Goal: Check status: Check status

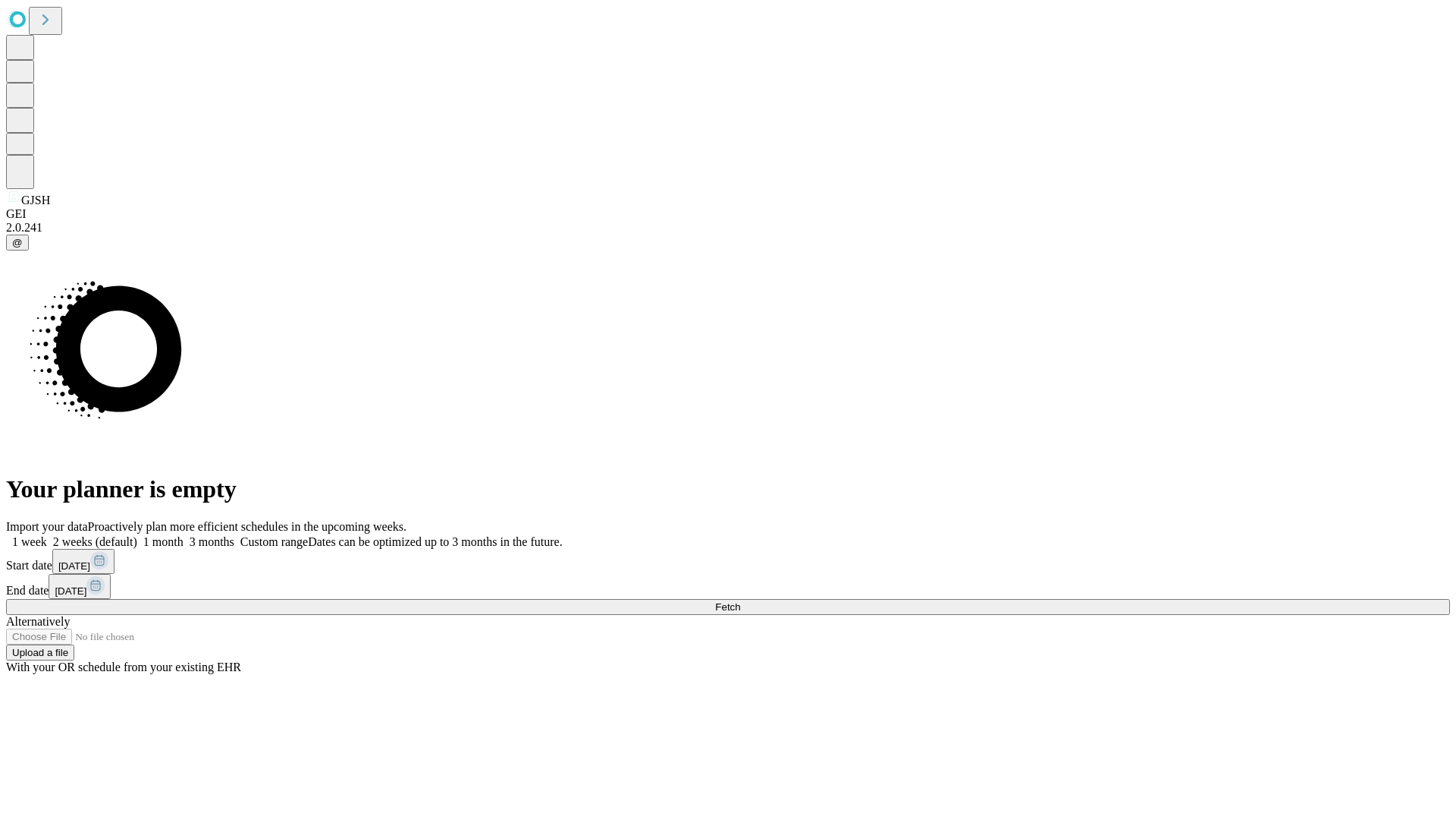
click at [741, 602] on span "Fetch" at bounding box center [728, 607] width 25 height 11
